Goal: Book appointment/travel/reservation

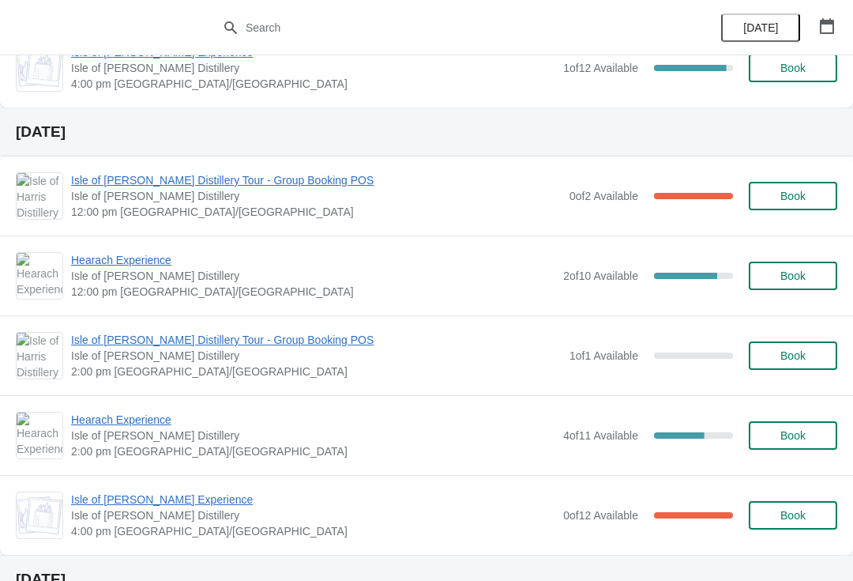
scroll to position [278, 0]
click at [806, 354] on span "Book" at bounding box center [793, 354] width 25 height 13
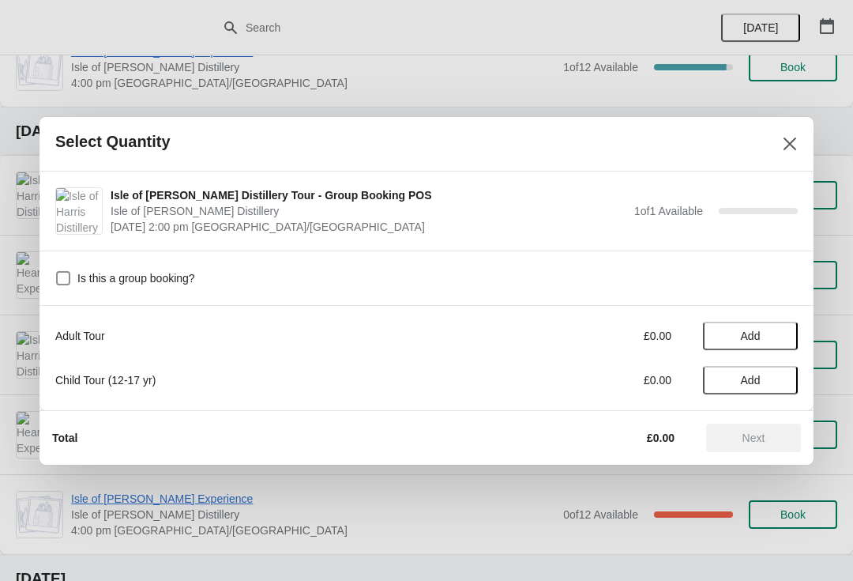
click at [763, 340] on span "Add" at bounding box center [750, 335] width 66 height 13
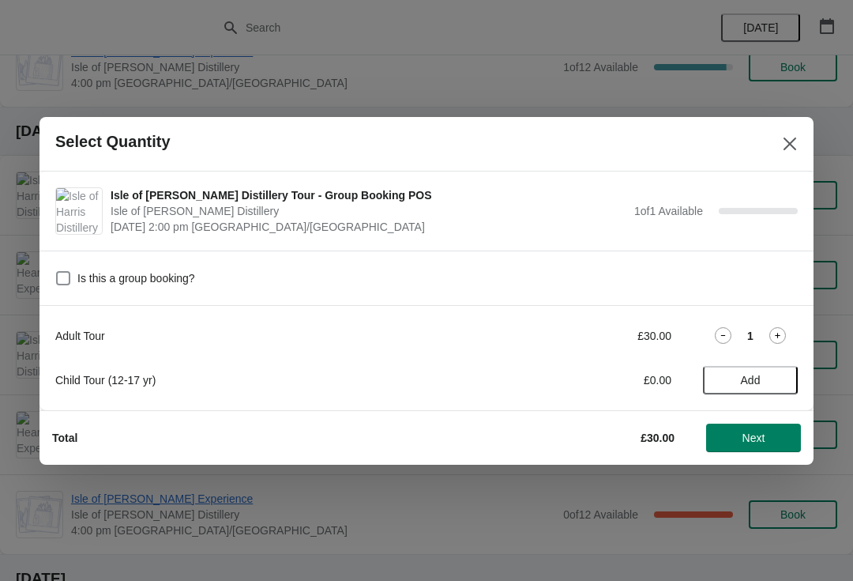
click at [761, 439] on span "Next" at bounding box center [754, 437] width 23 height 13
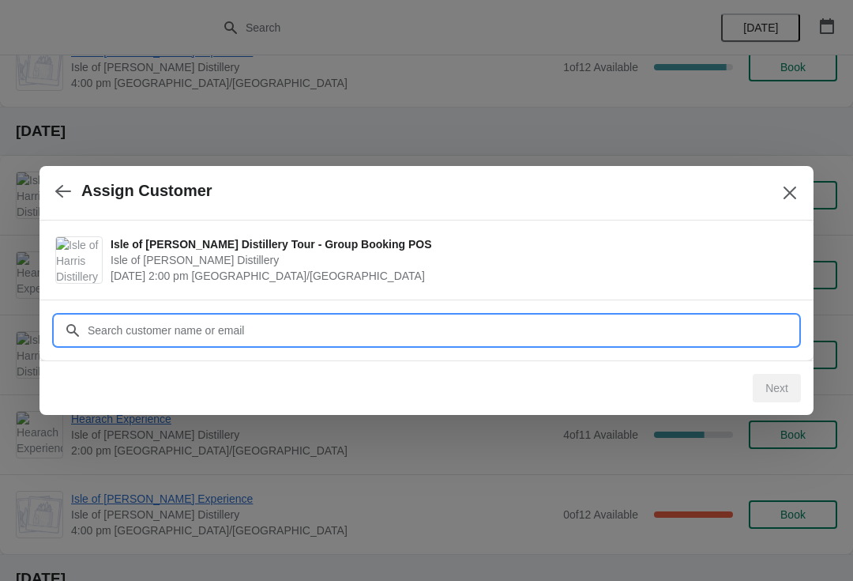
click at [374, 326] on input "Customer" at bounding box center [442, 330] width 711 height 28
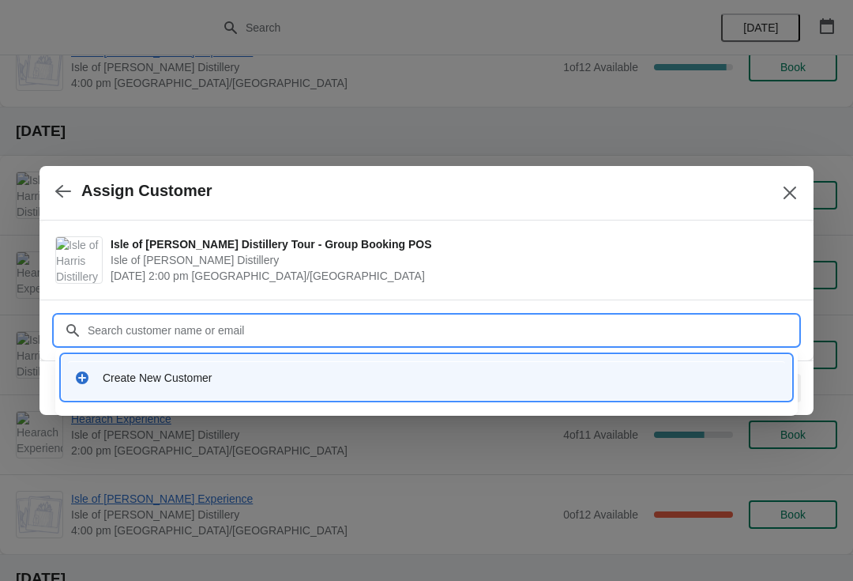
click at [223, 376] on div "Create New Customer" at bounding box center [441, 378] width 676 height 16
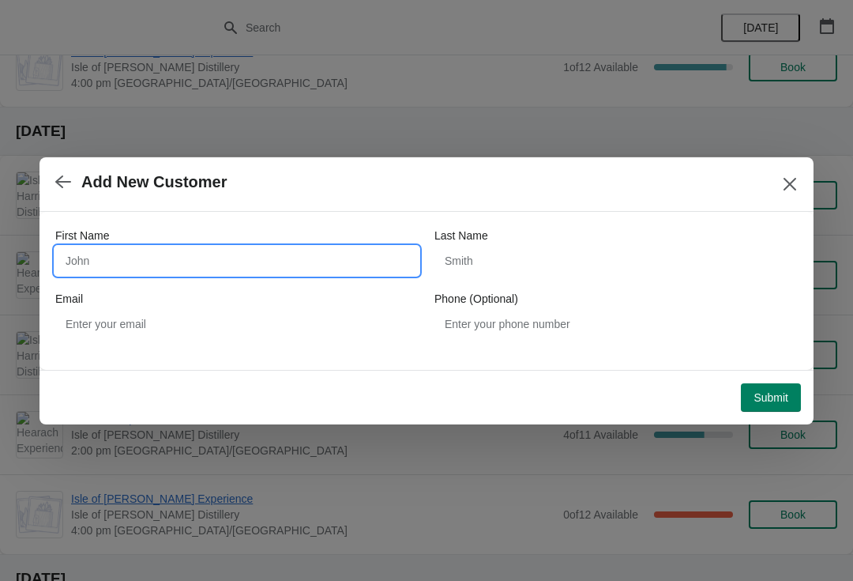
click at [162, 250] on input "First Name" at bounding box center [236, 261] width 363 height 28
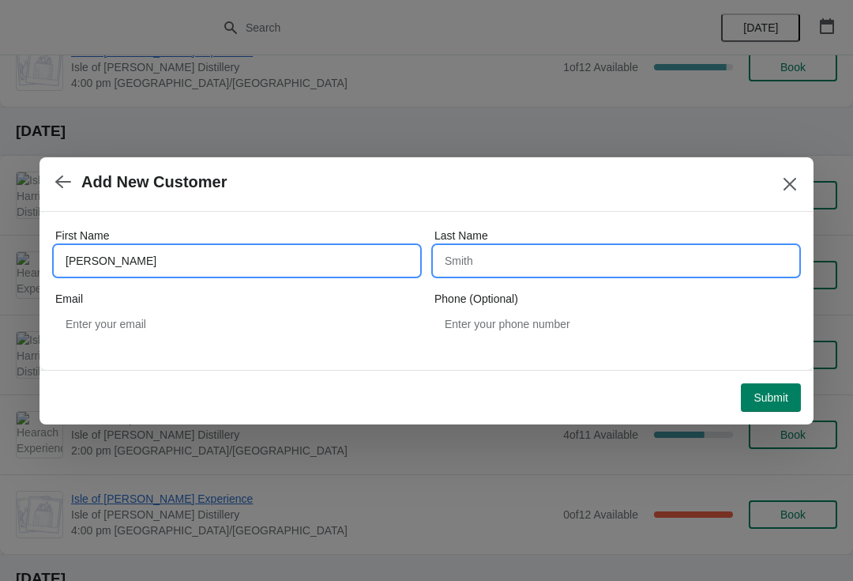
click at [538, 262] on input "Last Name" at bounding box center [616, 261] width 363 height 28
click at [74, 263] on input "[PERSON_NAME]" at bounding box center [236, 261] width 363 height 28
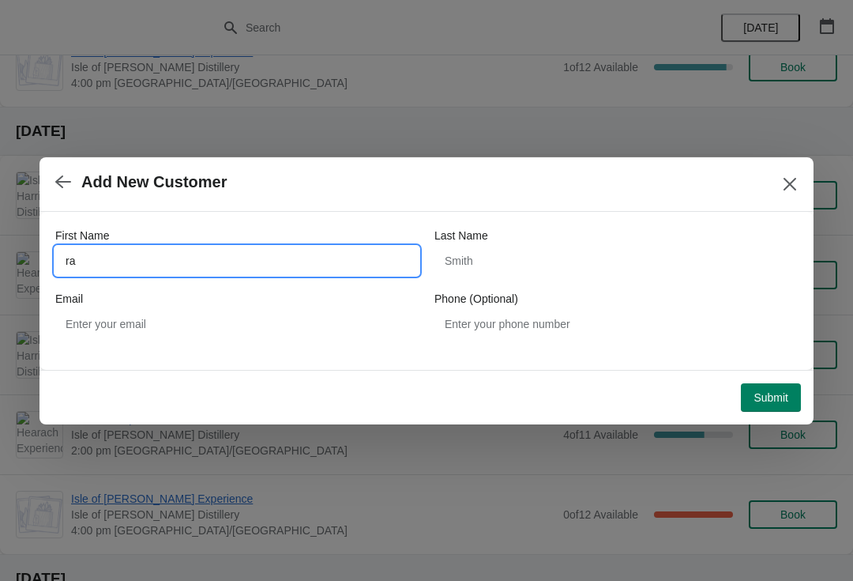
type input "r"
type input "[PERSON_NAME]"
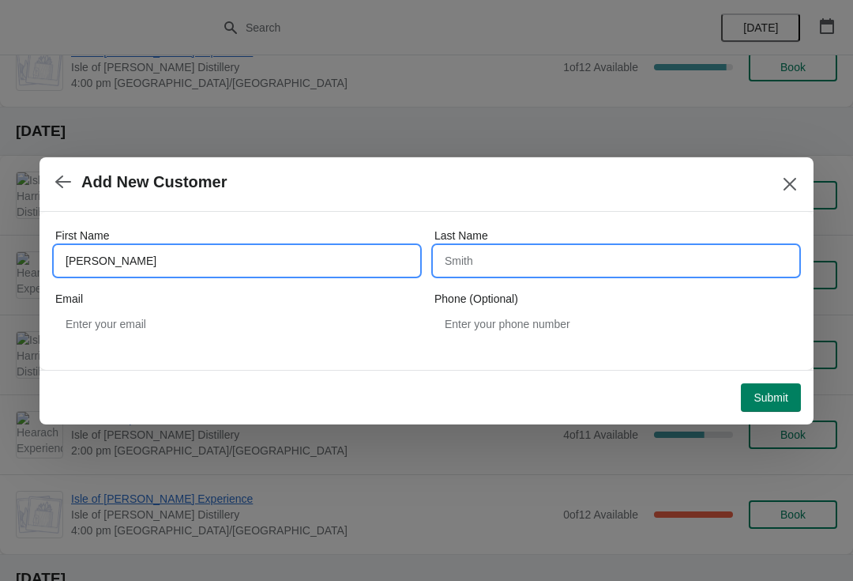
click at [553, 258] on input "Last Name" at bounding box center [616, 261] width 363 height 28
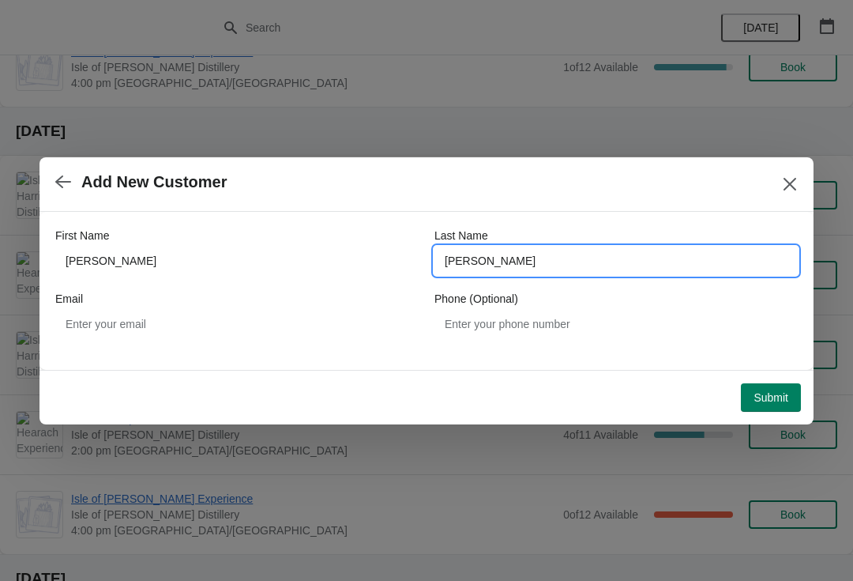
type input "[PERSON_NAME]"
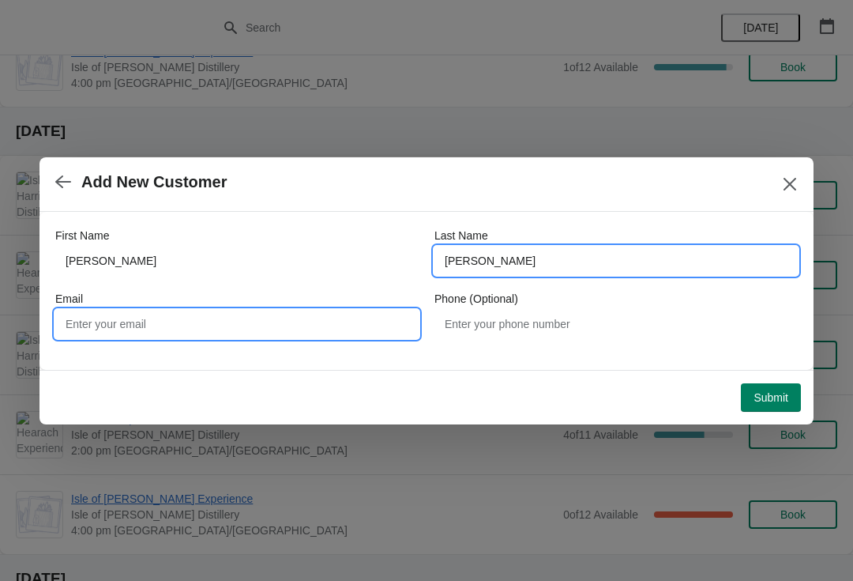
click at [245, 328] on input "Email" at bounding box center [236, 324] width 363 height 28
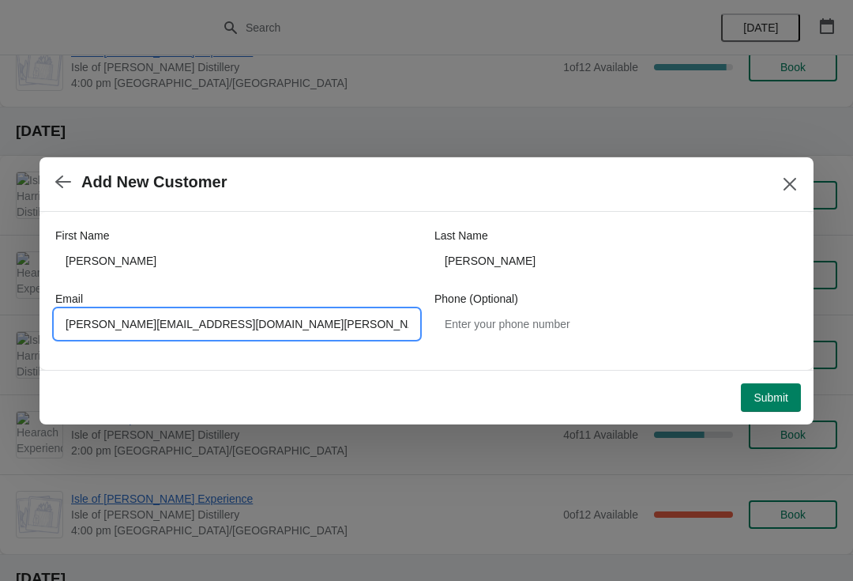
type input "[PERSON_NAME][EMAIL_ADDRESS][DOMAIN_NAME][PERSON_NAME]"
click at [790, 400] on button "Submit" at bounding box center [771, 397] width 60 height 28
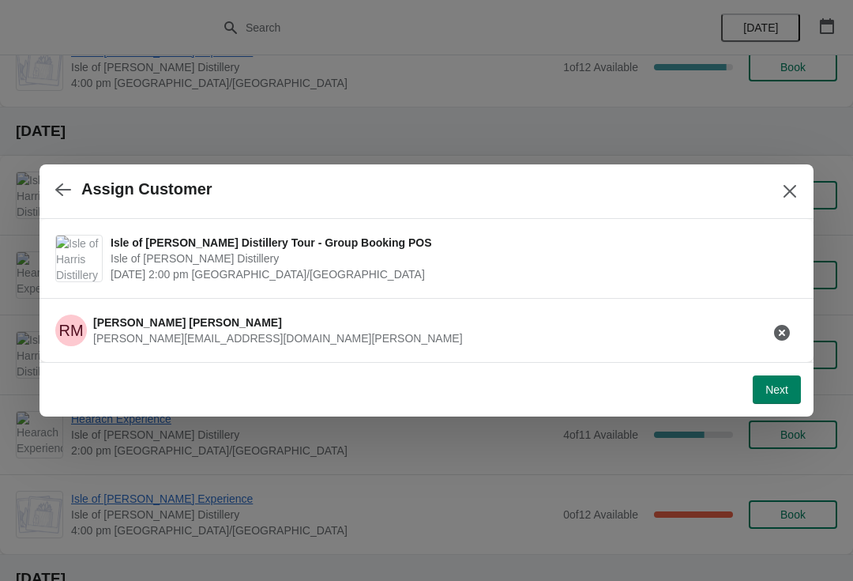
click at [780, 396] on span "Next" at bounding box center [777, 389] width 23 height 13
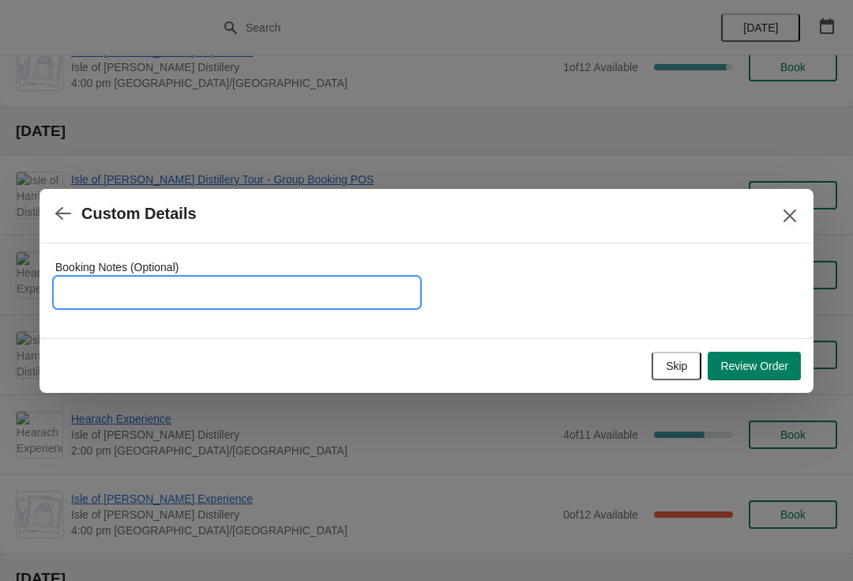
click at [224, 284] on input "Booking Notes (Optional)" at bounding box center [236, 292] width 363 height 28
type input "Cask owner"
click at [770, 369] on span "Review Order" at bounding box center [755, 365] width 68 height 13
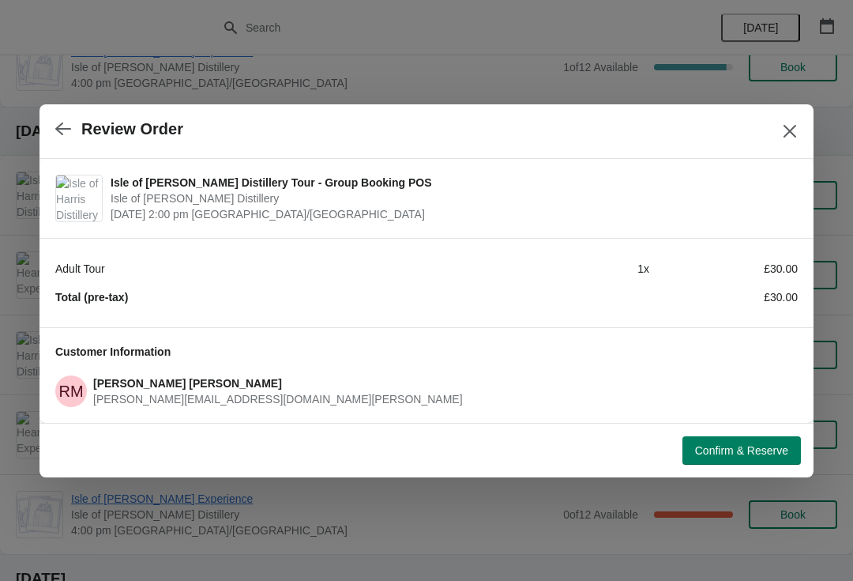
click at [749, 451] on span "Confirm & Reserve" at bounding box center [741, 450] width 93 height 13
